Goal: Information Seeking & Learning: Learn about a topic

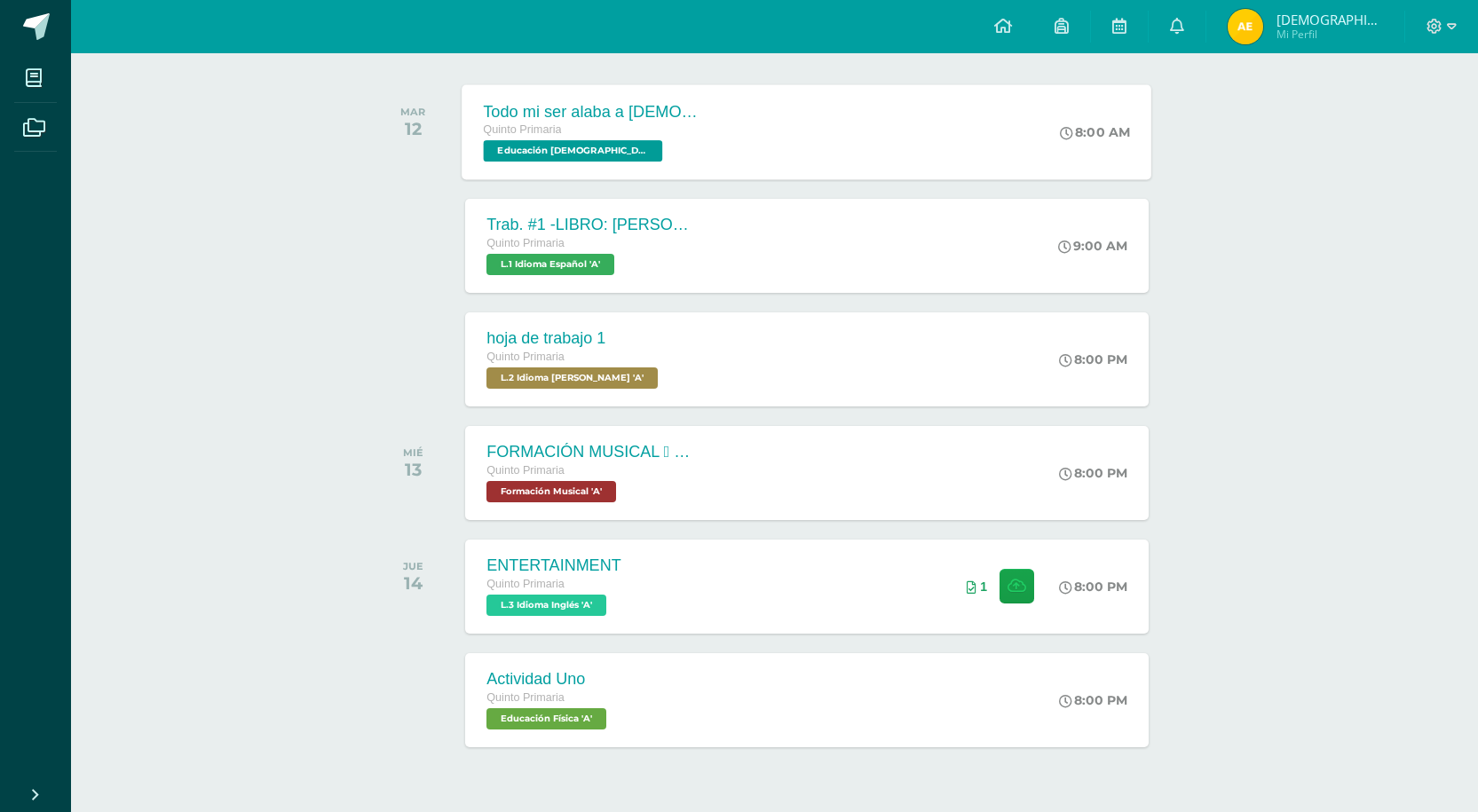
scroll to position [266, 0]
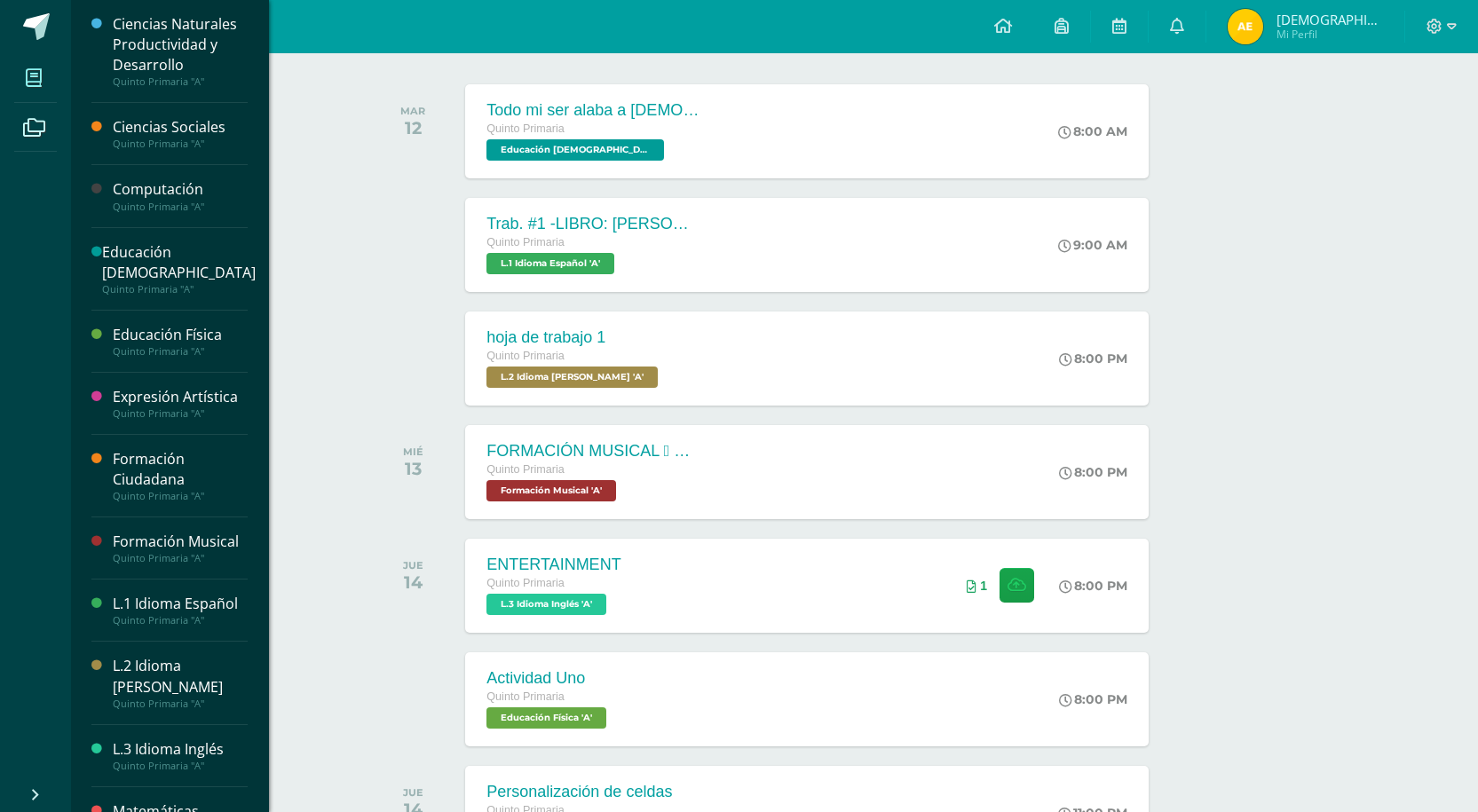
click at [25, 75] on span at bounding box center [34, 77] width 40 height 40
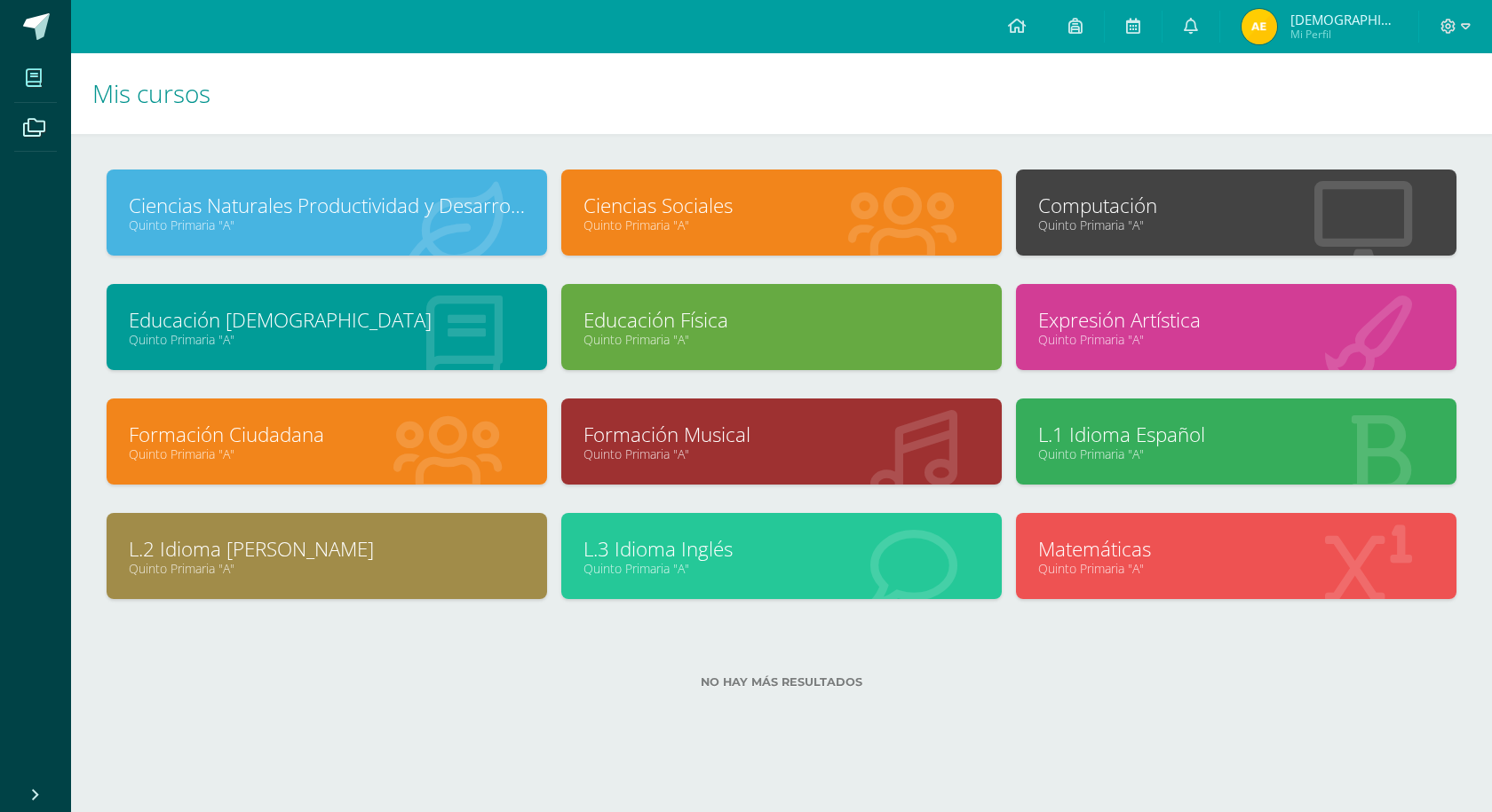
click at [1172, 577] on div "Matemáticas Quinto Primaria "A"" at bounding box center [1235, 556] width 441 height 86
click at [1102, 541] on link "Matemáticas" at bounding box center [1235, 549] width 396 height 27
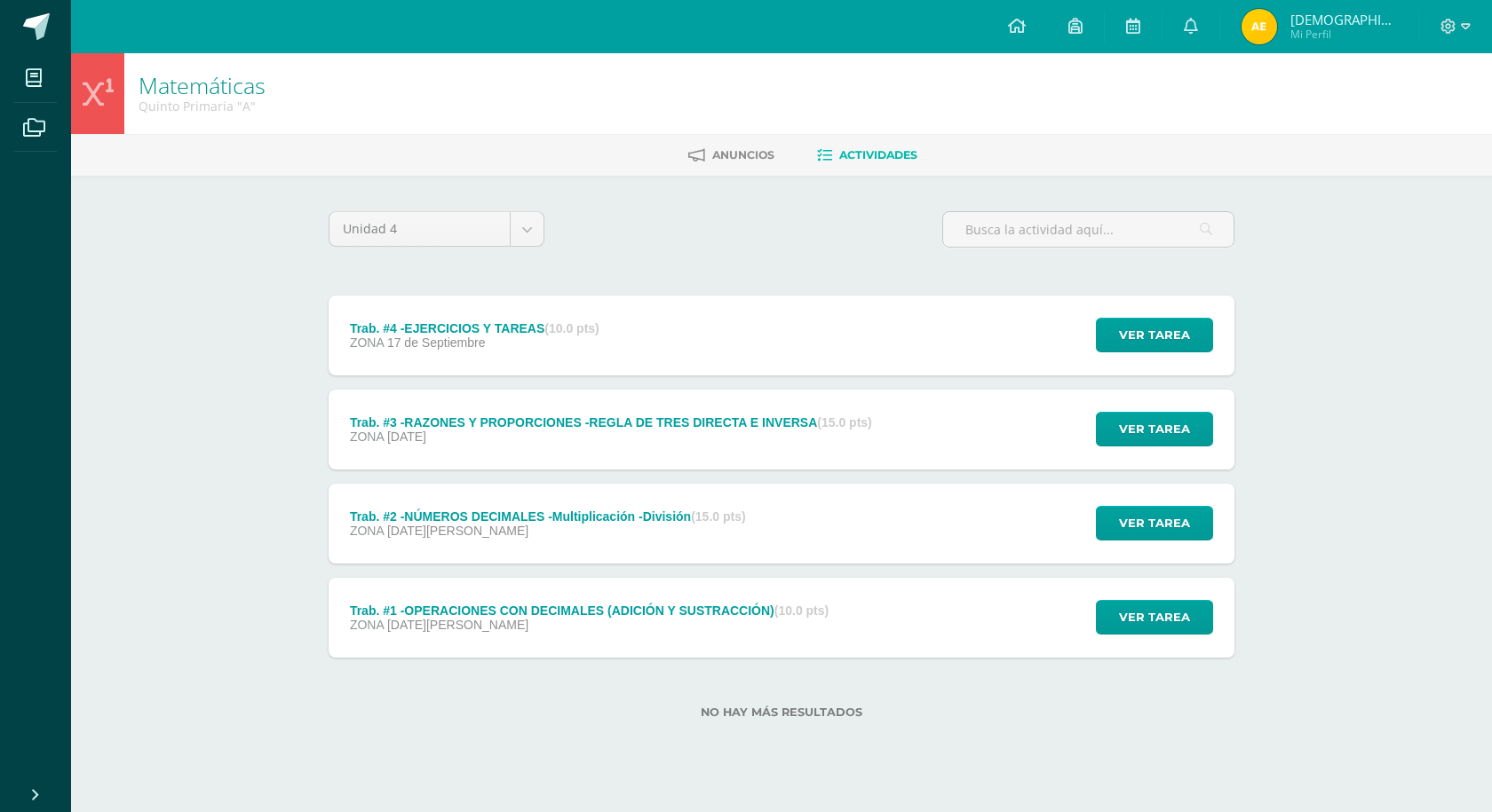
click at [633, 628] on div "ZONA [DATE][PERSON_NAME]" at bounding box center [589, 624] width 478 height 15
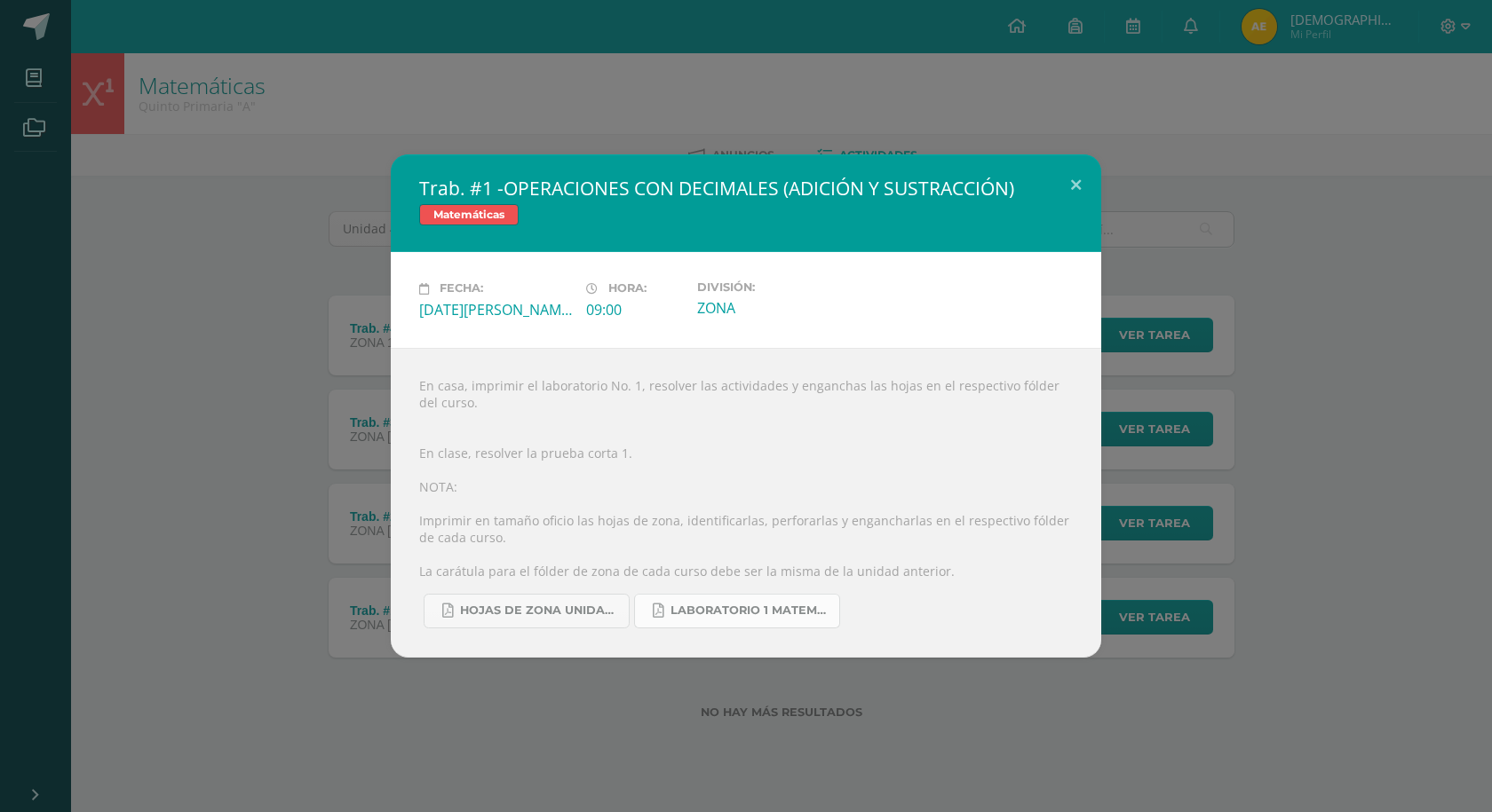
click at [760, 611] on span "LABORATORIO 1 MATEMÁTICA (1).pdf" at bounding box center [750, 611] width 160 height 15
click at [569, 618] on link "HOJAS DE ZONA UNIDAD 4 2025.pdf" at bounding box center [527, 612] width 206 height 35
